Goal: Find specific fact

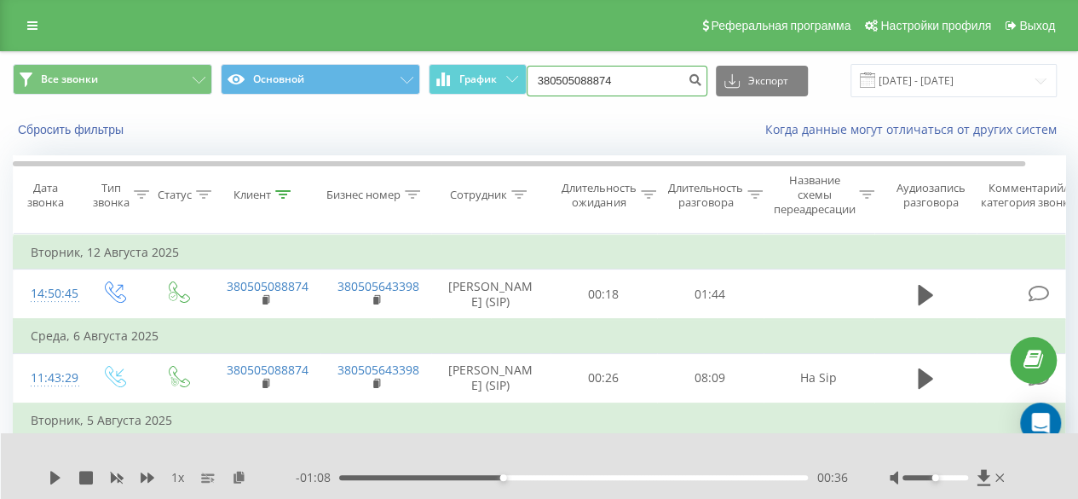
drag, startPoint x: 627, startPoint y: 73, endPoint x: 422, endPoint y: 101, distance: 207.2
click at [422, 101] on div "Все звонки Основной График 380505088874 Экспорт .csv .xls .xlsx [DATE] - [DATE]" at bounding box center [539, 80] width 1077 height 57
paste input "380959087175"
type input "380959087175"
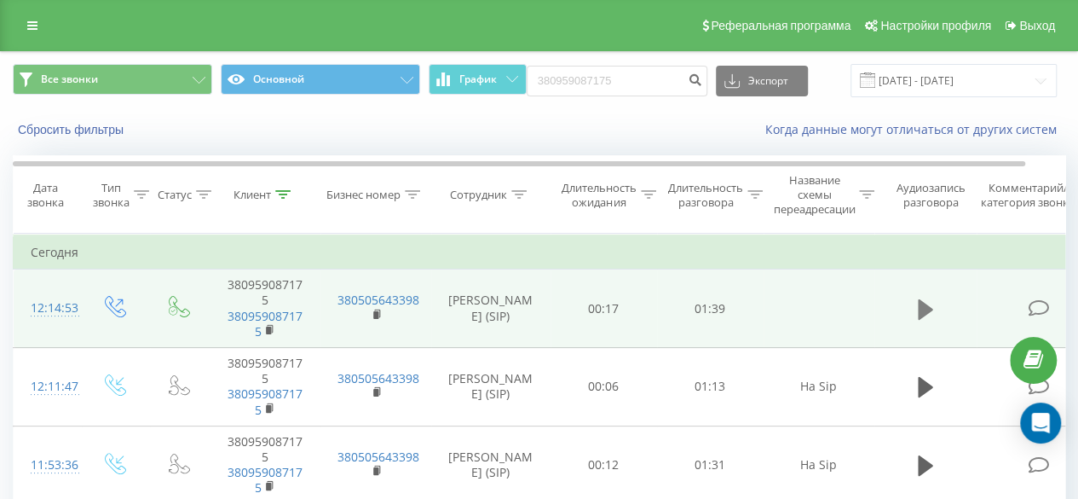
click at [929, 318] on icon at bounding box center [925, 309] width 15 height 24
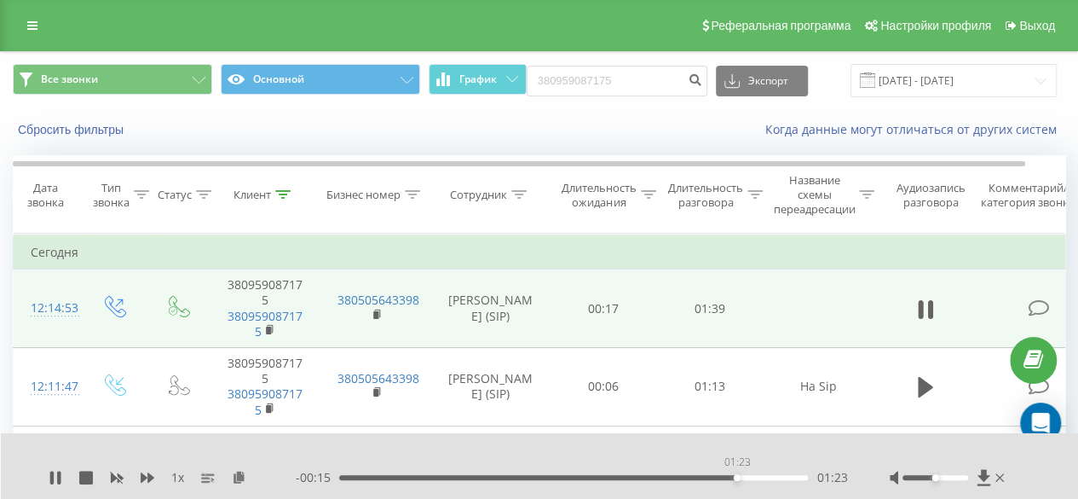
click at [736, 476] on div "01:23" at bounding box center [573, 477] width 469 height 5
click at [250, 317] on link "380959087175" at bounding box center [265, 324] width 75 height 32
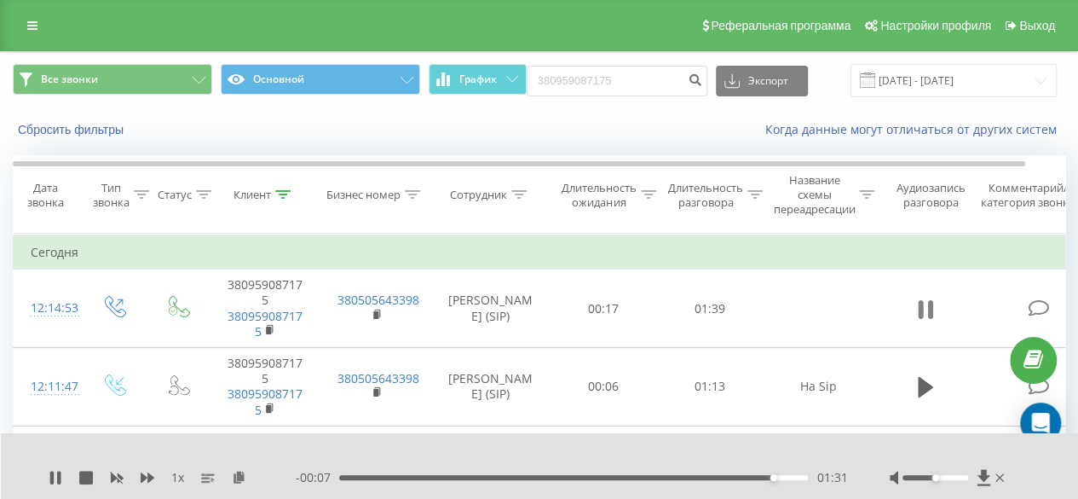
click at [931, 304] on icon at bounding box center [929, 309] width 5 height 19
